Goal: Task Accomplishment & Management: Complete application form

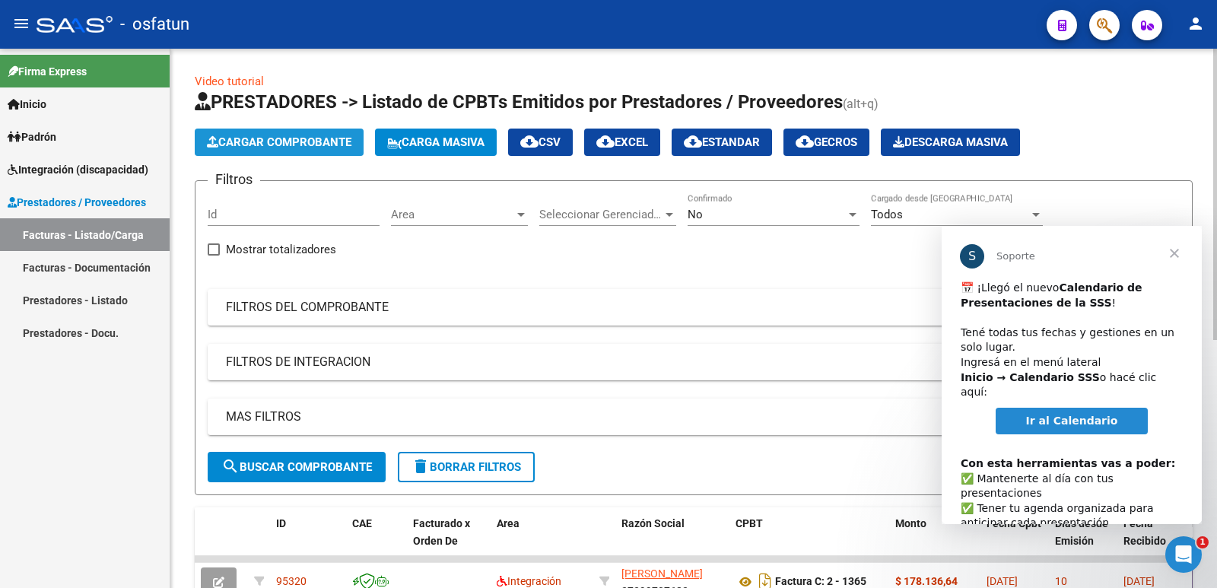
click at [299, 141] on span "Cargar Comprobante" at bounding box center [279, 142] width 145 height 14
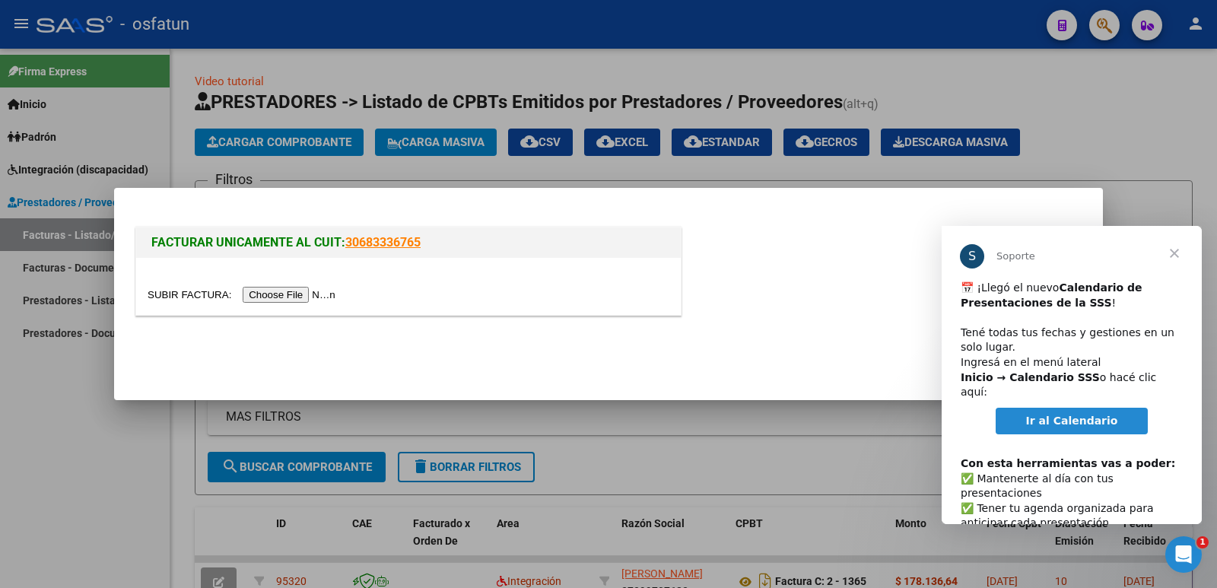
click at [299, 289] on input "file" at bounding box center [244, 295] width 192 height 16
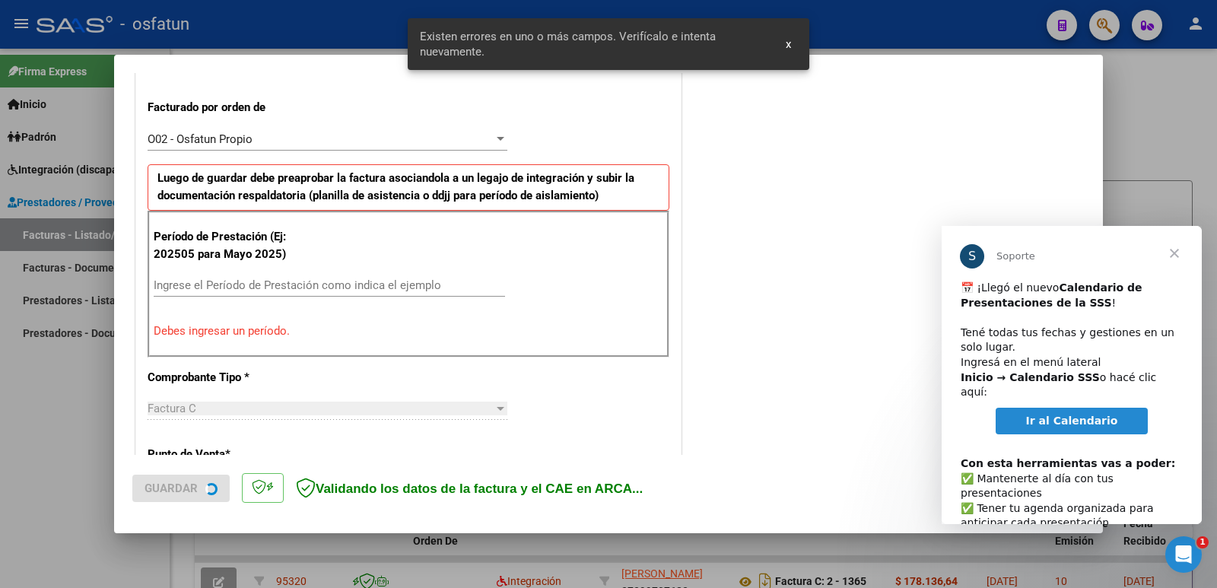
scroll to position [415, 0]
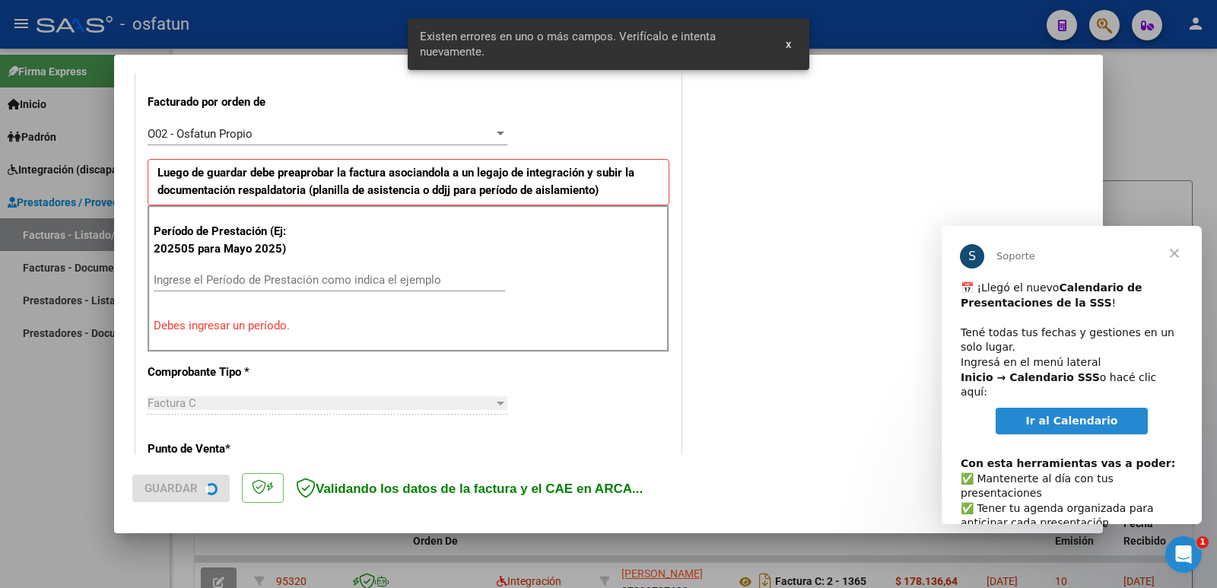
click at [308, 280] on input "Ingrese el Período de Prestación como indica el ejemplo" at bounding box center [329, 280] width 351 height 14
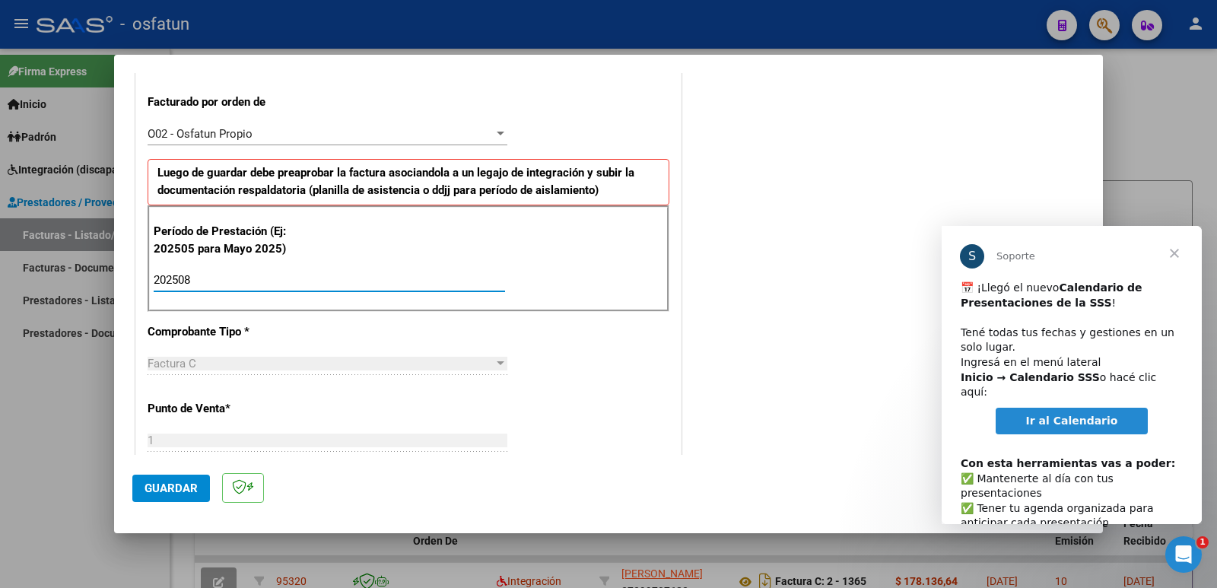
type input "202508"
click at [170, 491] on span "Guardar" at bounding box center [171, 489] width 53 height 14
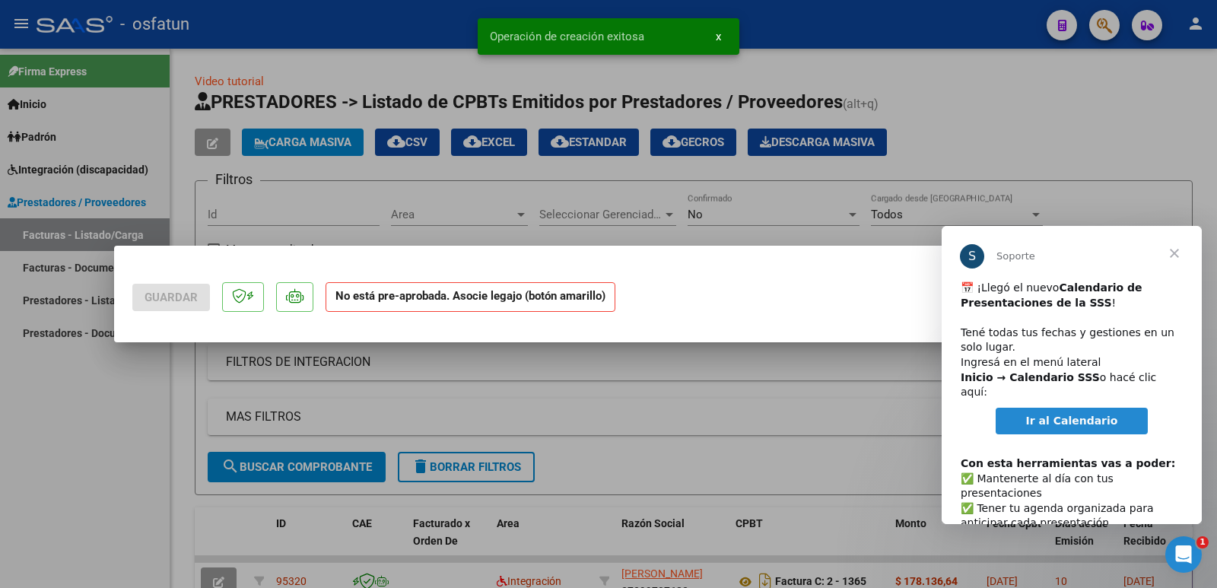
scroll to position [0, 0]
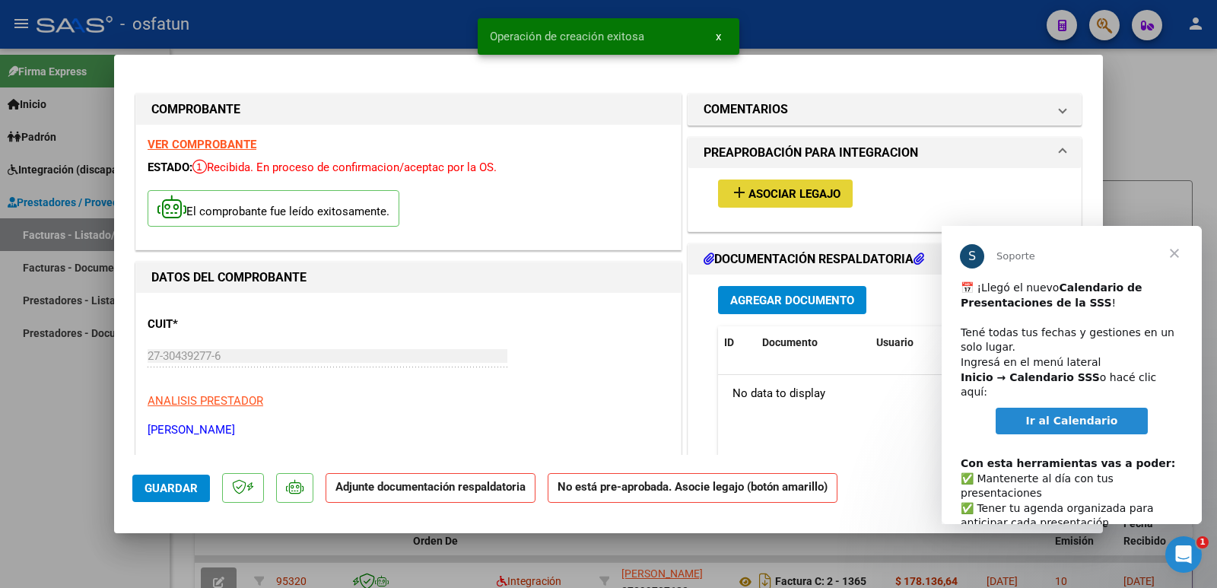
click at [774, 192] on span "Asociar Legajo" at bounding box center [795, 194] width 92 height 14
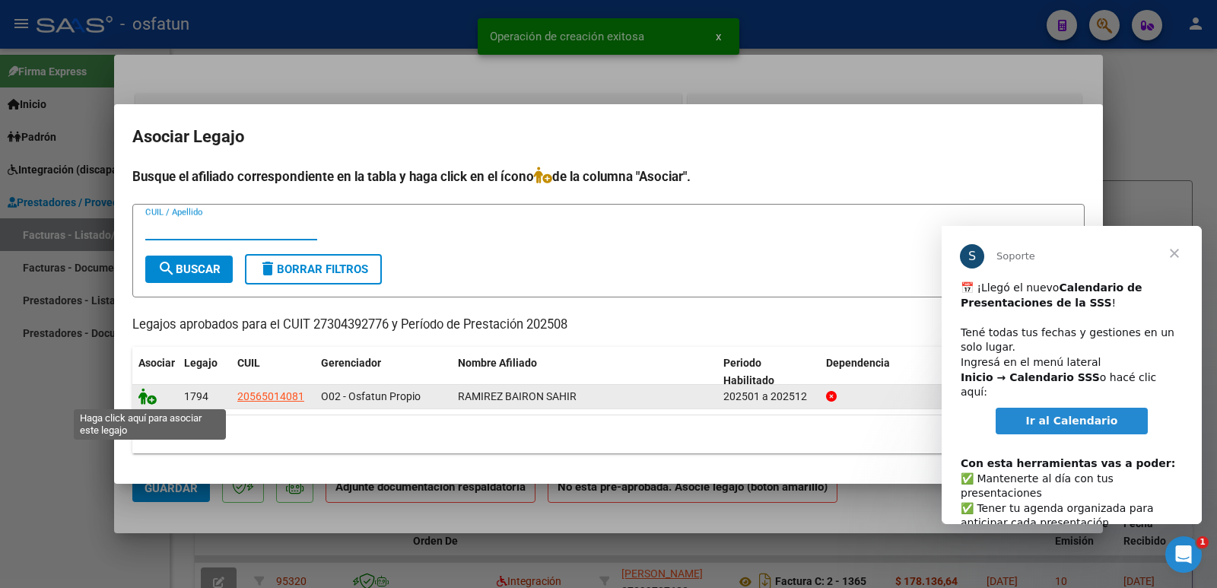
click at [155, 398] on icon at bounding box center [147, 396] width 18 height 17
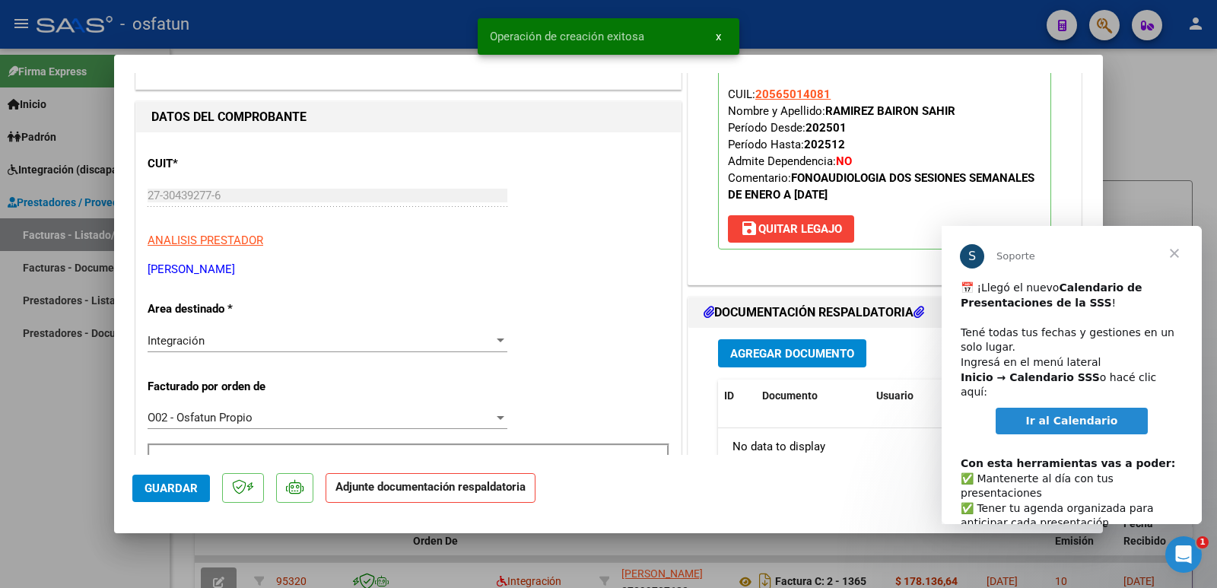
scroll to position [228, 0]
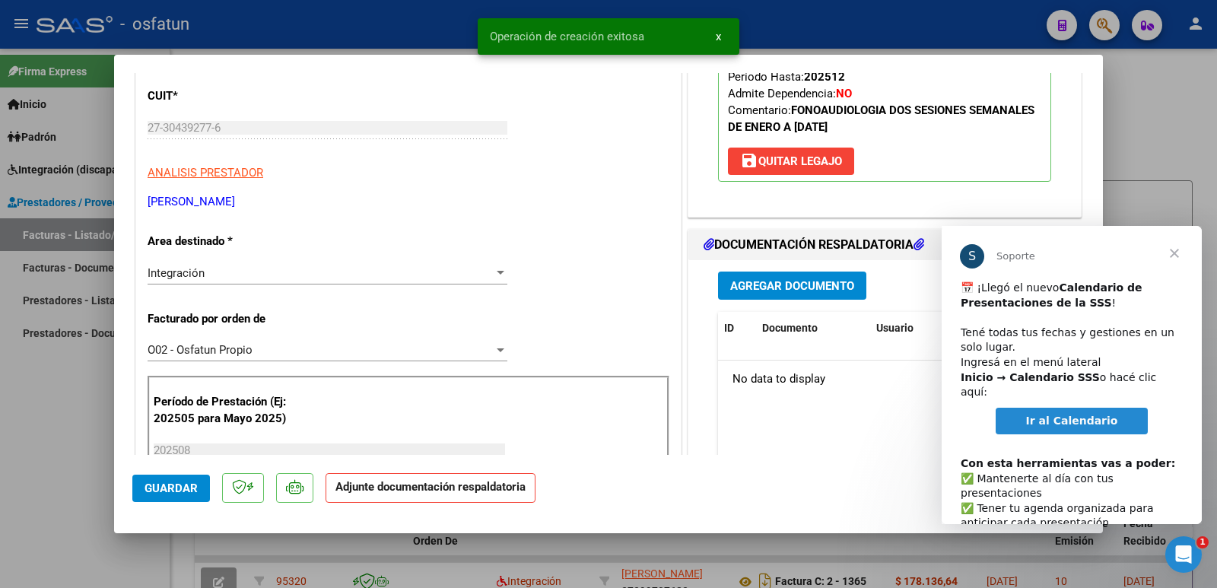
click at [789, 290] on span "Agregar Documento" at bounding box center [792, 286] width 124 height 14
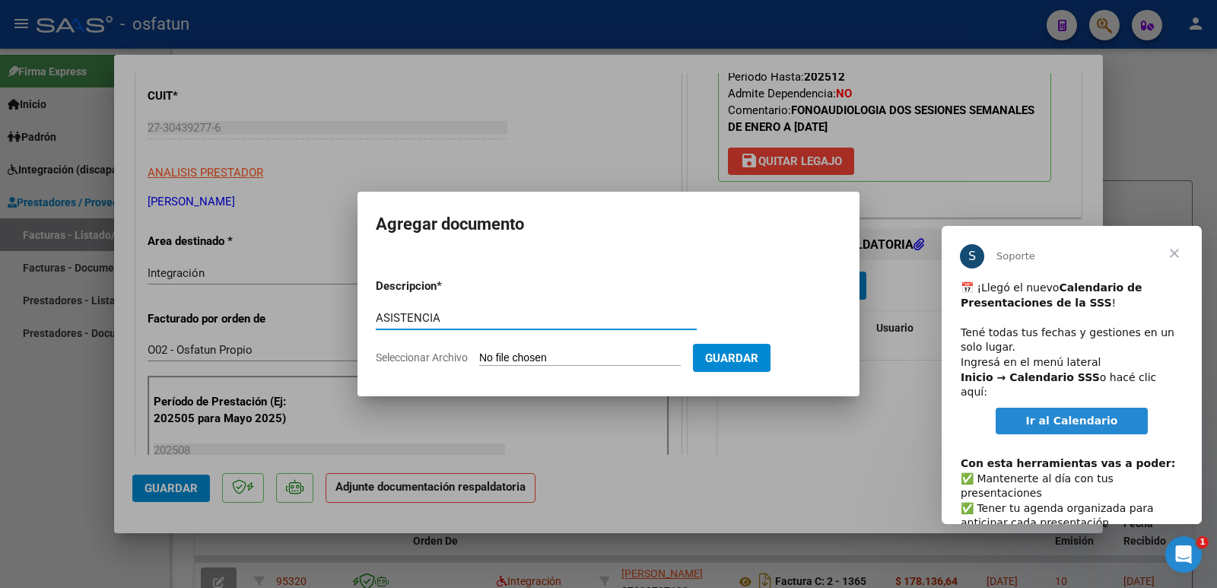
type input "ASISTENCIA"
click at [618, 349] on form "Descripcion * ASISTENCIA Escriba aquí una descripcion Seleccionar Archivo Guard…" at bounding box center [609, 321] width 466 height 111
click at [598, 361] on input "Seleccionar Archivo" at bounding box center [580, 358] width 202 height 14
type input "C:\fakepath\asistencia [PERSON_NAME] factura aprobacion [PERSON_NAME] fono 2025…"
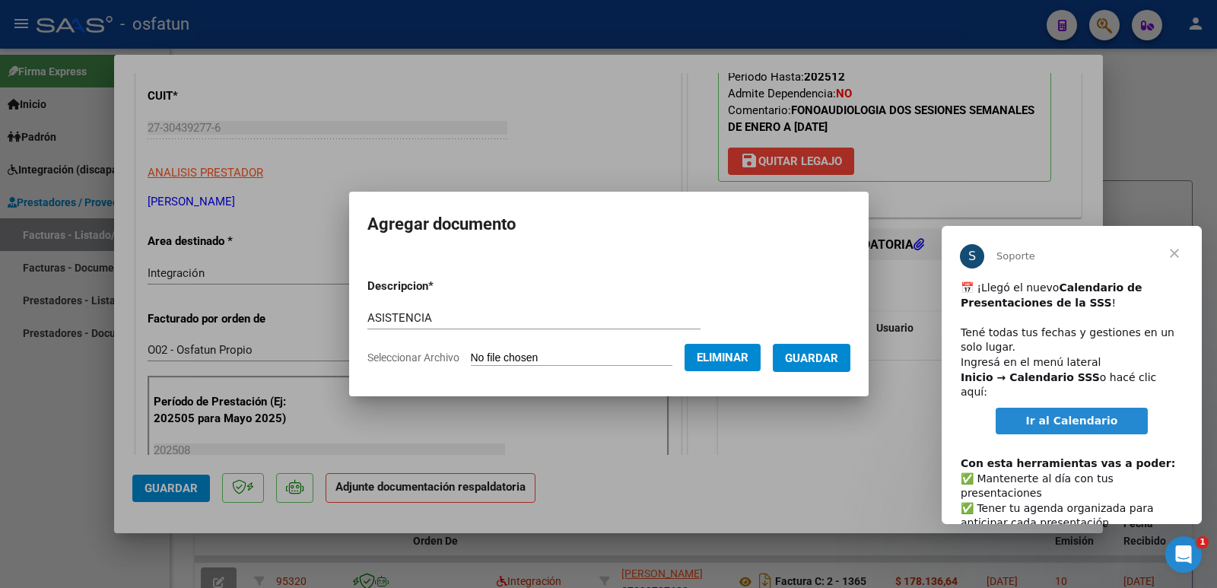
click at [1173, 249] on span "Cerrar" at bounding box center [1174, 253] width 55 height 55
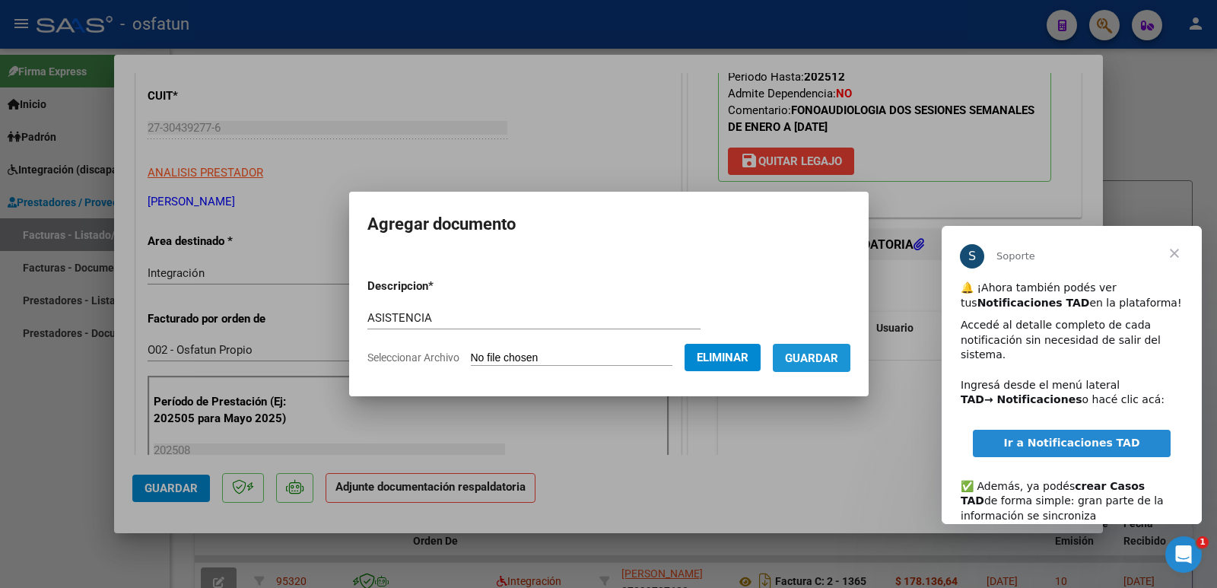
click at [838, 361] on span "Guardar" at bounding box center [811, 358] width 53 height 14
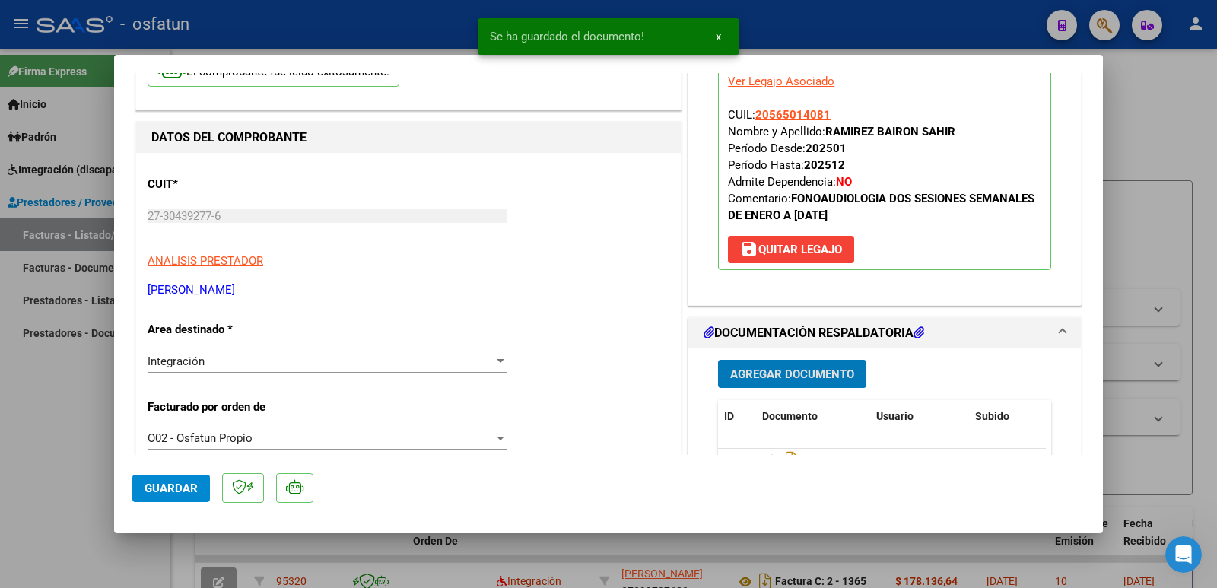
scroll to position [0, 0]
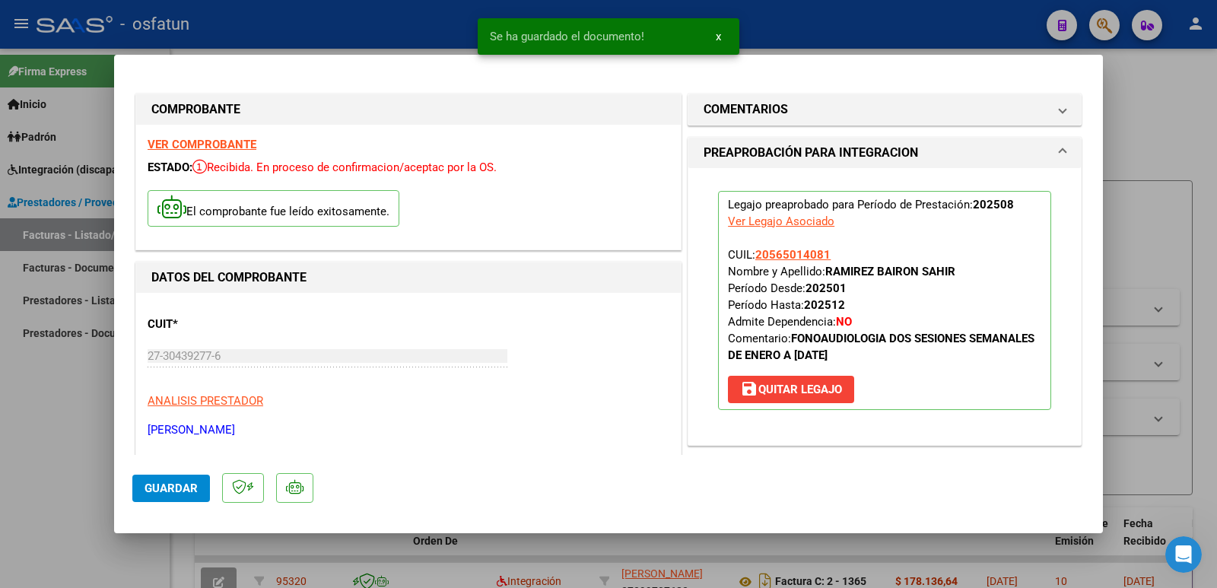
click at [174, 491] on span "Guardar" at bounding box center [171, 489] width 53 height 14
click at [175, 491] on span "Guardar" at bounding box center [171, 489] width 53 height 14
click at [165, 489] on span "Guardar" at bounding box center [171, 489] width 53 height 14
click at [159, 490] on span "Guardar" at bounding box center [171, 489] width 53 height 14
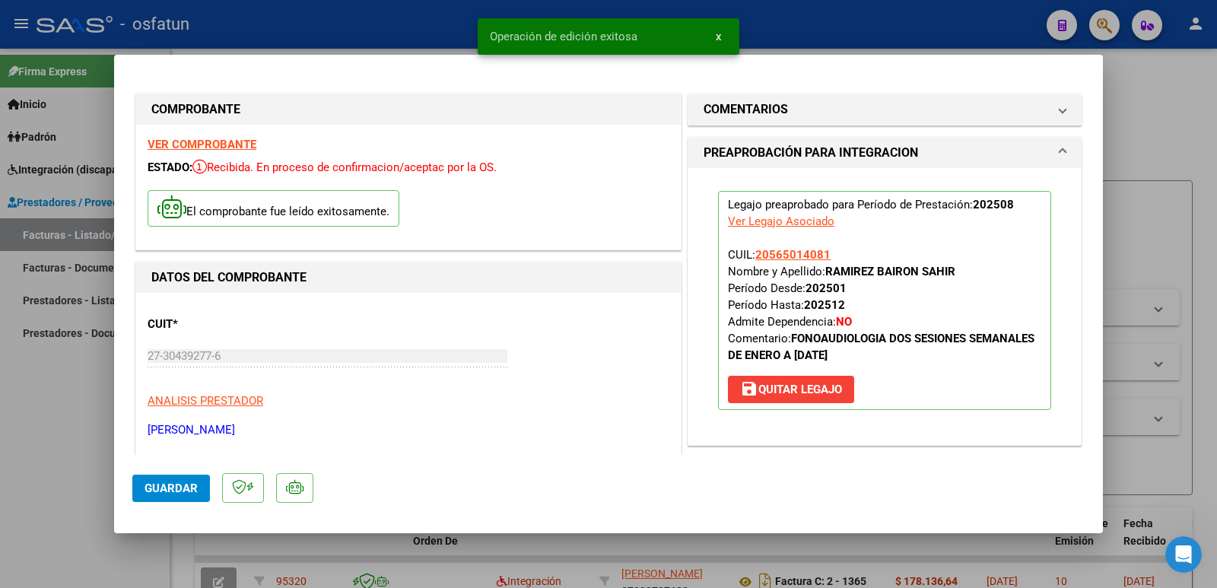
click at [86, 450] on div at bounding box center [608, 294] width 1217 height 588
type input "$ 0,00"
